Goal: Transaction & Acquisition: Download file/media

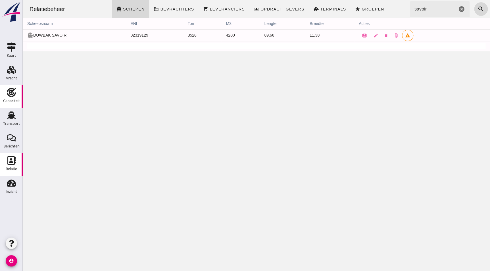
click at [9, 96] on icon "Capaciteit" at bounding box center [11, 92] width 9 height 9
click at [13, 116] on use at bounding box center [11, 115] width 9 height 7
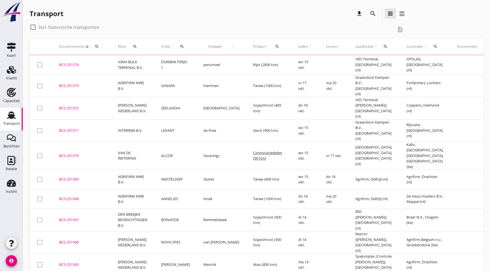
click at [17, 118] on div "Transport" at bounding box center [12, 115] width 14 height 9
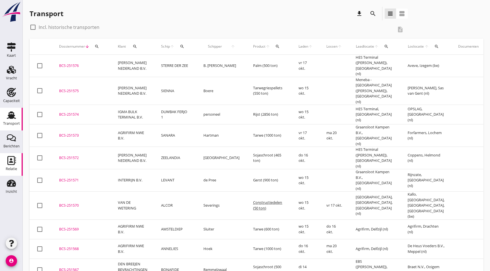
click at [70, 178] on div "BCS-251571" at bounding box center [81, 181] width 45 height 6
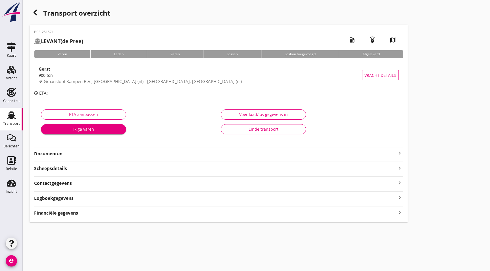
click at [122, 157] on strong "Documenten" at bounding box center [215, 154] width 362 height 7
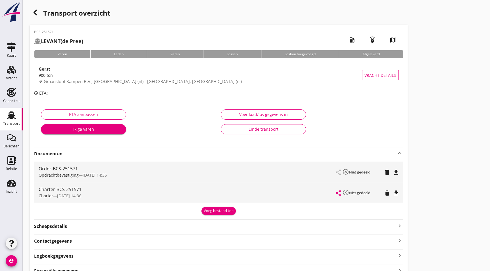
click at [398, 193] on icon "file_download" at bounding box center [395, 193] width 7 height 7
click at [37, 10] on icon "button" at bounding box center [35, 12] width 7 height 7
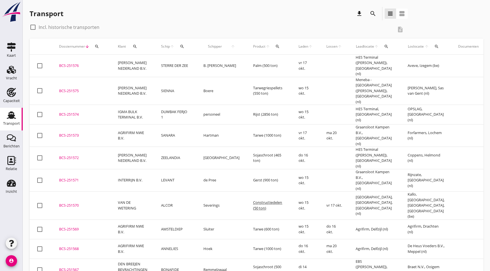
click at [75, 147] on td "BCS-251572 upload_file Drop hier uw bestand om het aan het dossier toe te voegen" at bounding box center [81, 158] width 59 height 22
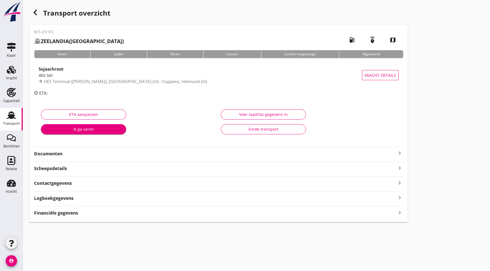
click at [79, 155] on strong "Documenten" at bounding box center [215, 154] width 362 height 7
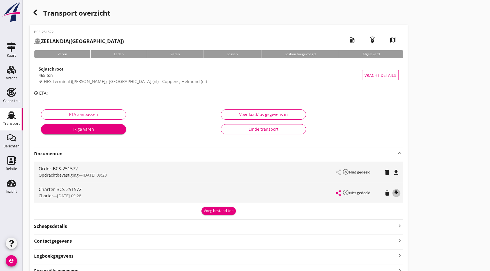
click at [399, 194] on icon "file_download" at bounding box center [395, 193] width 7 height 7
click at [33, 15] on icon "button" at bounding box center [35, 12] width 7 height 7
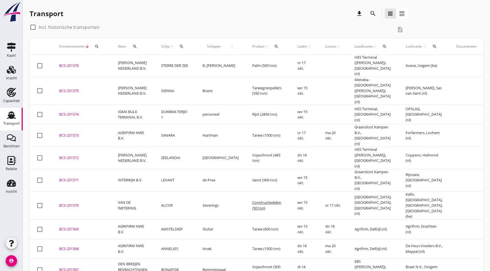
click at [94, 133] on div "BCS-251573" at bounding box center [81, 136] width 45 height 6
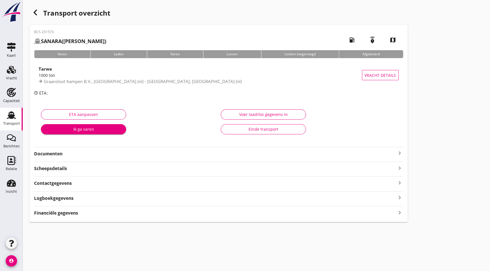
click at [127, 149] on div "Documenten keyboard_arrow_right" at bounding box center [218, 152] width 369 height 10
click at [153, 158] on div "BCS-251573 SANARA (Hartman) local_gas_station emergency_share map Varen Laden V…" at bounding box center [219, 123] width 378 height 197
click at [100, 150] on div "Documenten keyboard_arrow_right" at bounding box center [218, 154] width 369 height 8
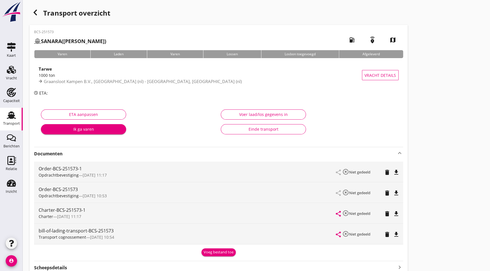
click at [392, 213] on icon "file_download" at bounding box center [395, 214] width 7 height 7
click at [36, 16] on div "button" at bounding box center [35, 12] width 11 height 11
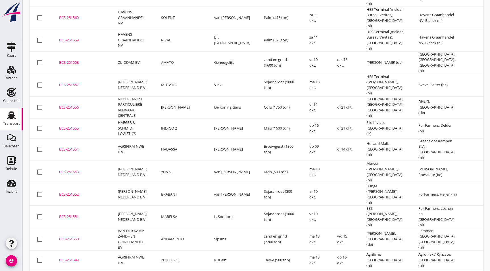
scroll to position [465, 0]
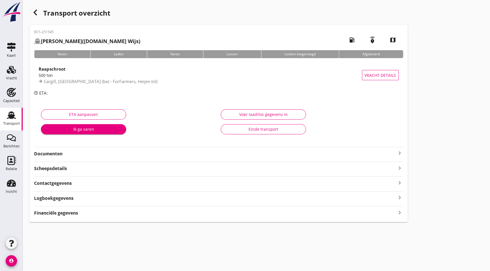
click at [70, 154] on strong "Documenten" at bounding box center [215, 154] width 362 height 7
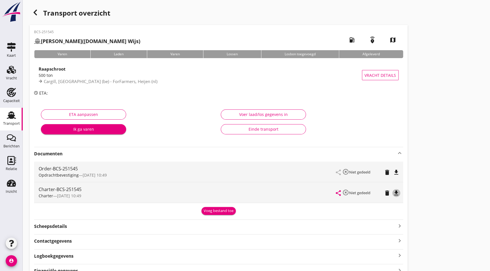
click at [395, 193] on icon "file_download" at bounding box center [395, 193] width 7 height 7
click at [37, 10] on icon "button" at bounding box center [35, 12] width 7 height 7
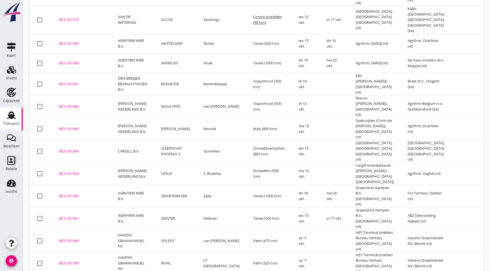
scroll to position [255, 0]
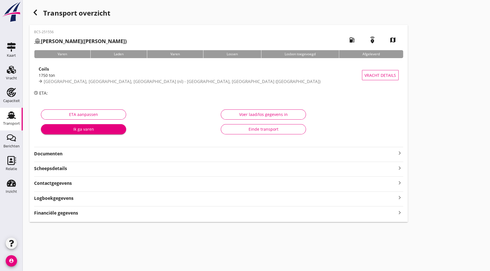
click at [54, 152] on strong "Documenten" at bounding box center [215, 154] width 362 height 7
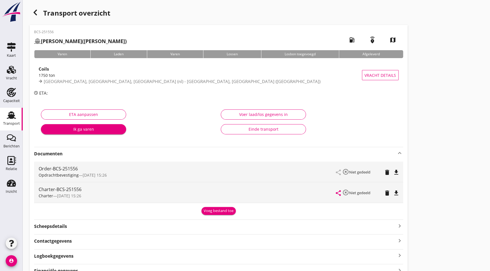
click at [395, 192] on icon "file_download" at bounding box center [395, 193] width 7 height 7
